Goal: Task Accomplishment & Management: Manage account settings

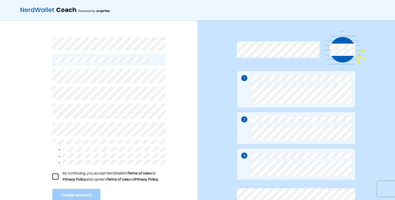
click at [56, 174] on div at bounding box center [55, 177] width 6 height 6
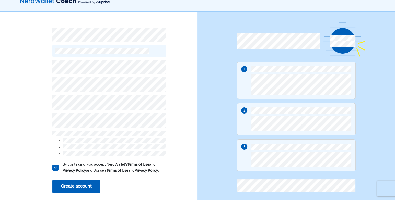
scroll to position [17, 0]
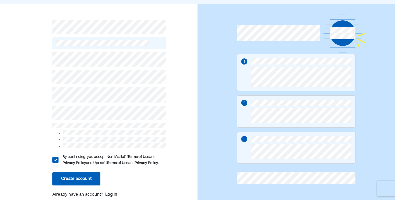
click at [74, 179] on button "Create account" at bounding box center [76, 179] width 48 height 13
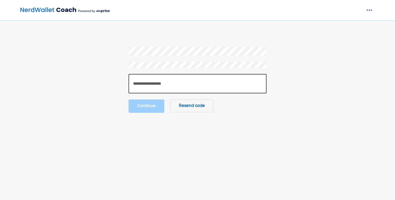
click at [221, 88] on input "number" at bounding box center [198, 83] width 138 height 19
click at [236, 80] on input "number" at bounding box center [198, 83] width 138 height 19
click at [236, 84] on input "number" at bounding box center [198, 83] width 138 height 19
type input "******"
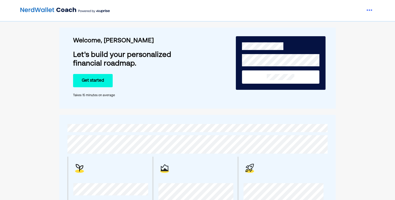
click at [88, 79] on button "Get started" at bounding box center [93, 80] width 40 height 13
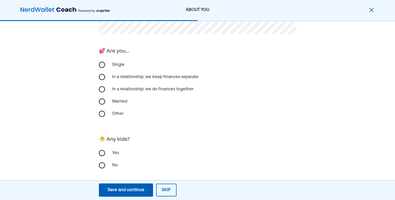
scroll to position [111, 0]
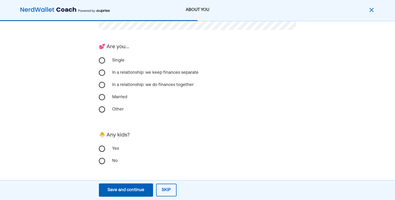
click at [105, 162] on div "No" at bounding box center [198, 161] width 198 height 12
click at [128, 190] on div "Save and continue" at bounding box center [126, 190] width 37 height 6
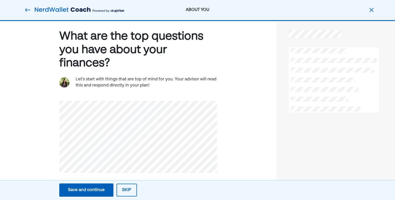
scroll to position [10, 0]
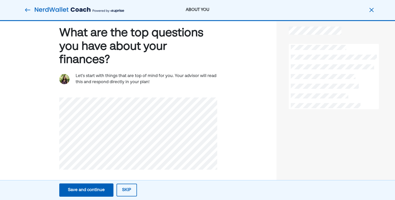
click at [100, 192] on div "Save and continue" at bounding box center [86, 190] width 37 height 6
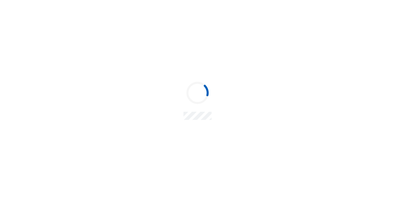
scroll to position [0, 0]
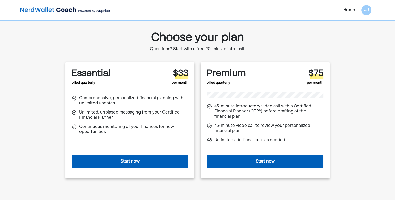
click at [214, 48] on span "Start with a free 20-minute intro call." at bounding box center [209, 49] width 72 height 4
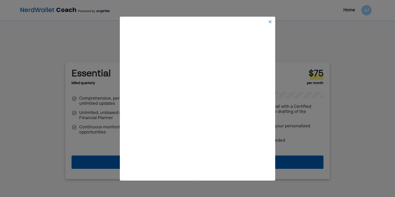
click at [272, 20] on img at bounding box center [270, 22] width 4 height 4
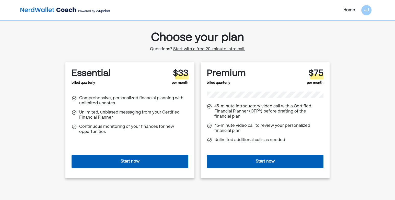
click at [347, 8] on div "Home" at bounding box center [350, 10] width 12 height 6
drag, startPoint x: 368, startPoint y: 10, endPoint x: 364, endPoint y: 10, distance: 3.6
click at [365, 10] on div "JJ" at bounding box center [366, 10] width 10 height 10
drag, startPoint x: 364, startPoint y: 10, endPoint x: 360, endPoint y: 31, distance: 22.2
click at [360, 31] on div "Log out" at bounding box center [362, 32] width 15 height 6
